Goal: Use online tool/utility: Utilize a website feature to perform a specific function

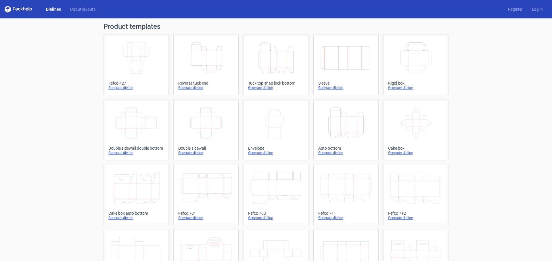
click at [137, 64] on icon "Width Depth Height" at bounding box center [136, 58] width 51 height 32
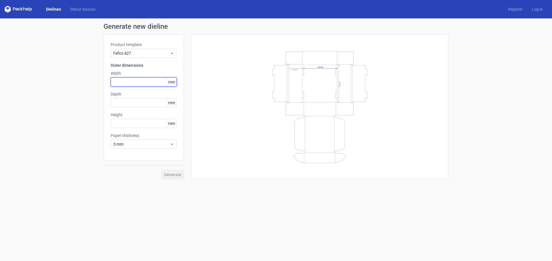
click at [152, 80] on input "text" at bounding box center [144, 81] width 66 height 9
click at [161, 55] on span "Fefco 427" at bounding box center [141, 53] width 57 height 6
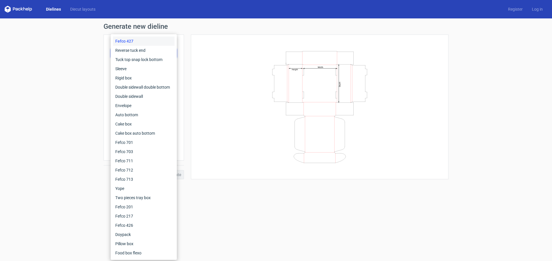
click at [192, 60] on div "Width Depth Height" at bounding box center [319, 106] width 257 height 145
